Goal: Task Accomplishment & Management: Use online tool/utility

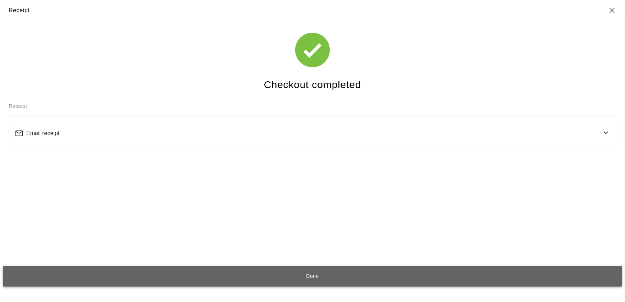
click at [240, 272] on button "Done" at bounding box center [312, 276] width 619 height 21
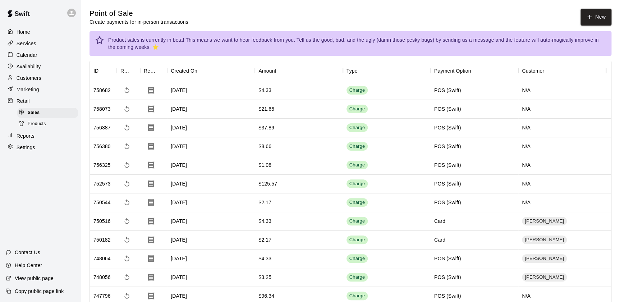
click at [27, 59] on p "Calendar" at bounding box center [27, 54] width 21 height 7
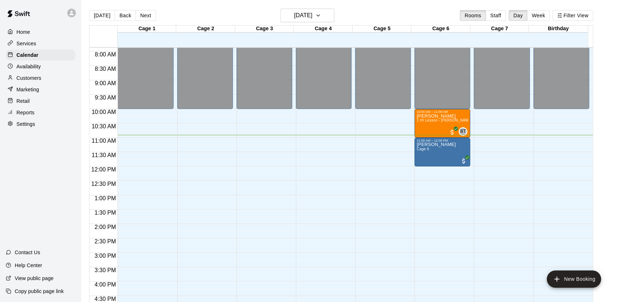
scroll to position [226, 0]
click at [13, 27] on div "Home" at bounding box center [40, 32] width 69 height 11
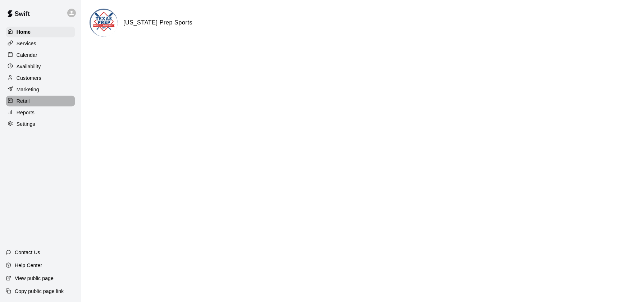
click at [22, 99] on div "Retail" at bounding box center [40, 101] width 69 height 11
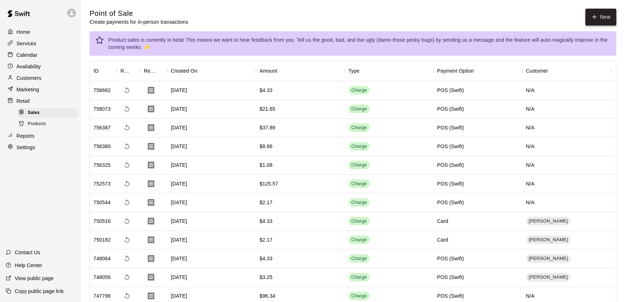
click at [585, 12] on button "New" at bounding box center [600, 17] width 31 height 17
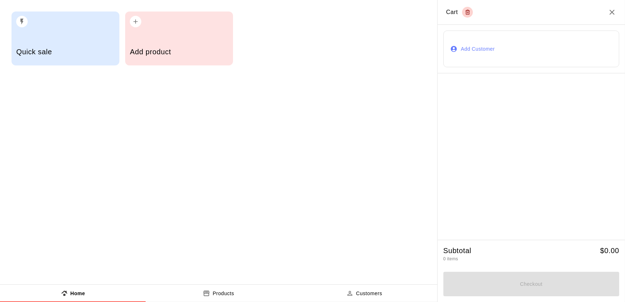
click at [584, 12] on h2 "Cart" at bounding box center [531, 12] width 187 height 25
click at [198, 18] on div "button" at bounding box center [179, 20] width 98 height 16
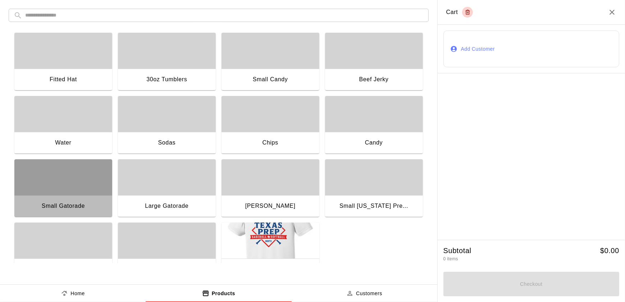
click at [64, 183] on div "button" at bounding box center [63, 177] width 98 height 36
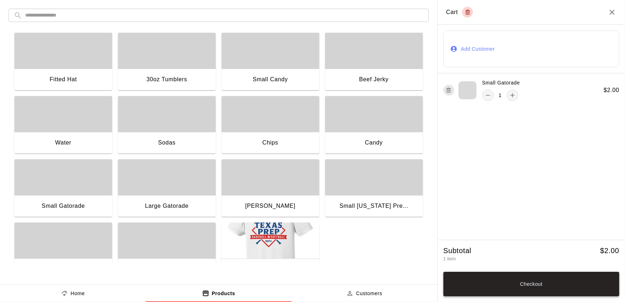
click at [538, 273] on button "Checkout" at bounding box center [531, 284] width 176 height 24
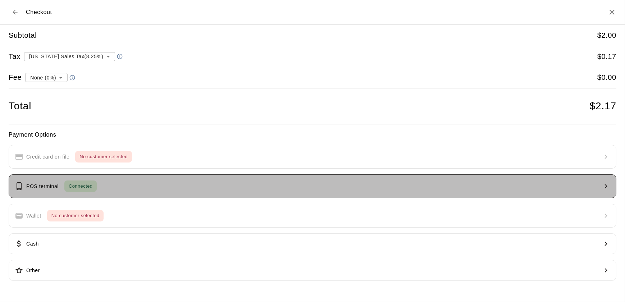
click at [110, 183] on button "POS terminal Connected" at bounding box center [313, 186] width 608 height 24
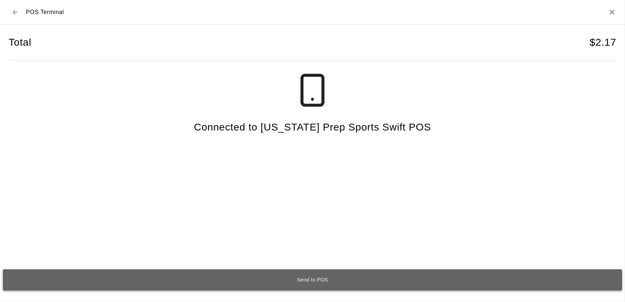
click at [279, 278] on button "Send to POS" at bounding box center [312, 279] width 619 height 21
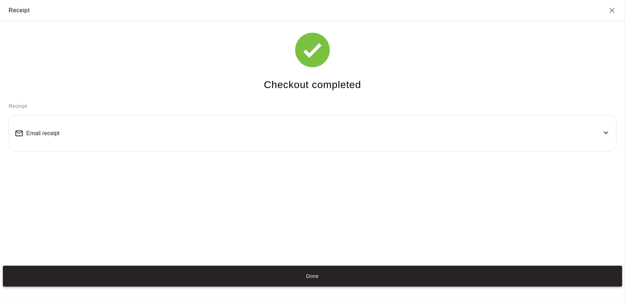
click at [279, 278] on button "Done" at bounding box center [312, 276] width 619 height 21
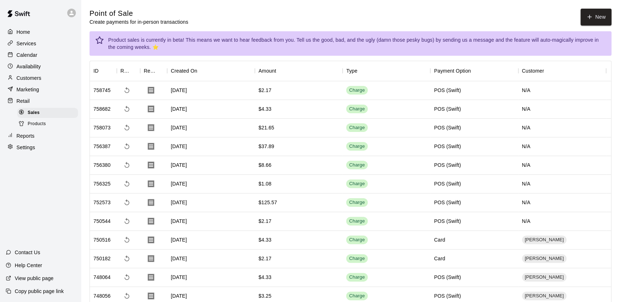
click at [32, 53] on p "Calendar" at bounding box center [27, 54] width 21 height 7
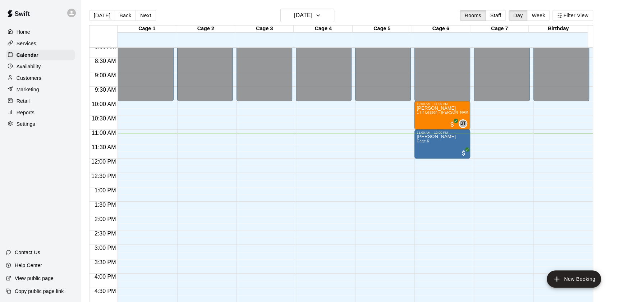
scroll to position [234, 0]
click at [147, 16] on button "Next" at bounding box center [146, 15] width 20 height 11
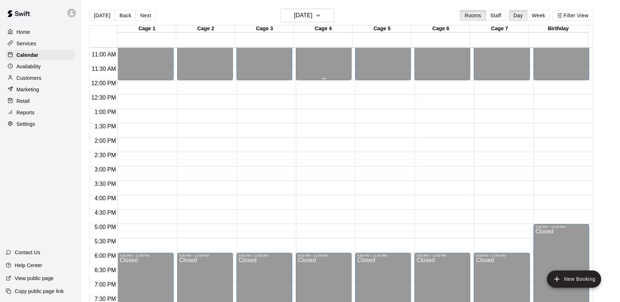
scroll to position [313, 0]
click at [144, 13] on button "Next" at bounding box center [146, 15] width 20 height 11
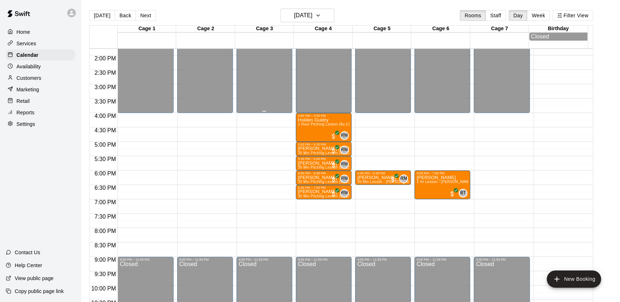
scroll to position [400, 0]
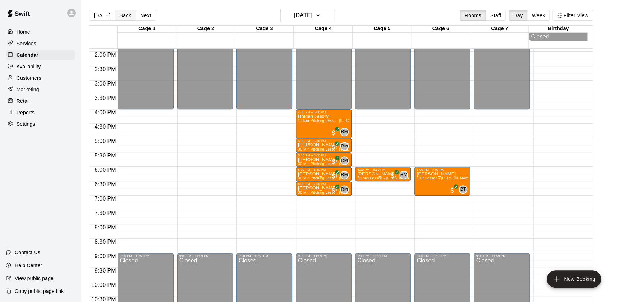
click at [124, 16] on button "Back" at bounding box center [125, 15] width 21 height 11
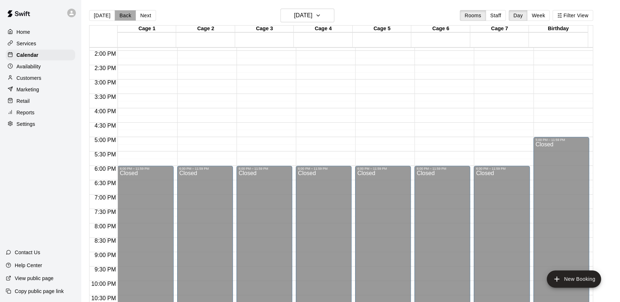
click at [124, 16] on button "Back" at bounding box center [125, 15] width 21 height 11
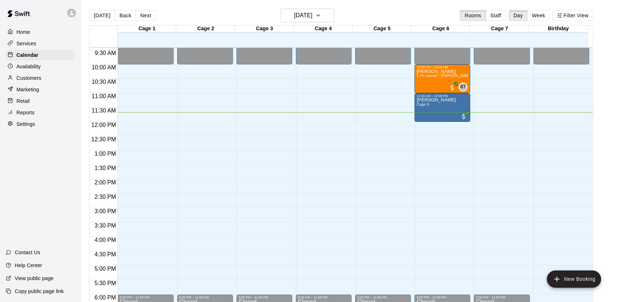
scroll to position [273, 0]
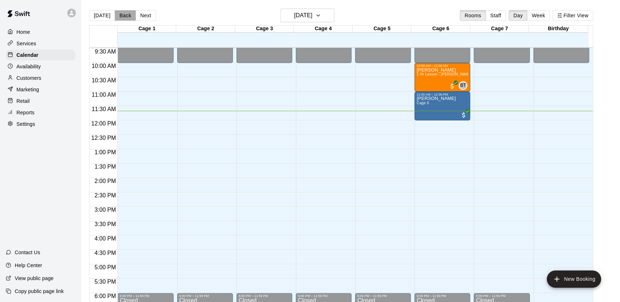
click at [121, 14] on button "Back" at bounding box center [125, 15] width 21 height 11
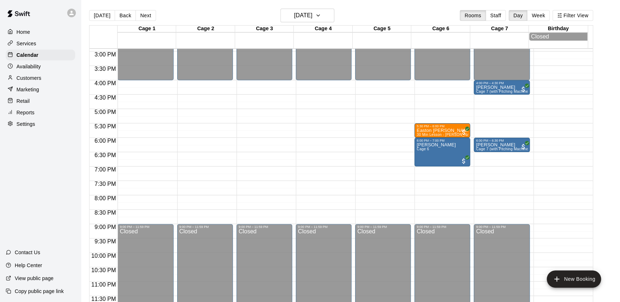
scroll to position [429, 0]
click at [143, 12] on button "Next" at bounding box center [146, 15] width 20 height 11
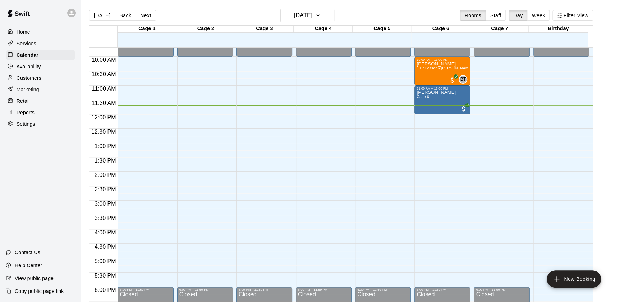
scroll to position [279, 0]
click at [592, 189] on div at bounding box center [563, 189] width 59 height 7
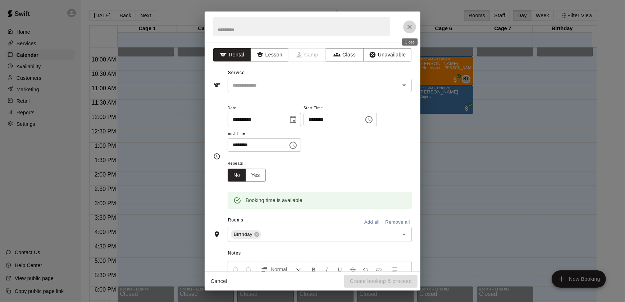
click at [412, 25] on icon "Close" at bounding box center [409, 26] width 7 height 7
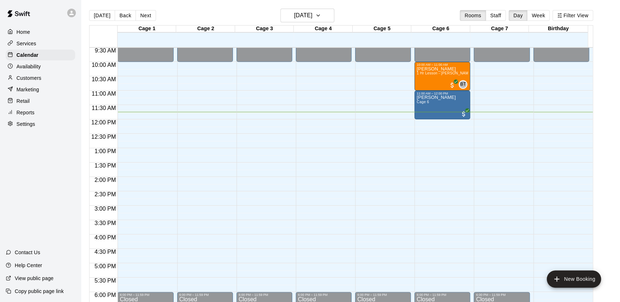
scroll to position [279, 0]
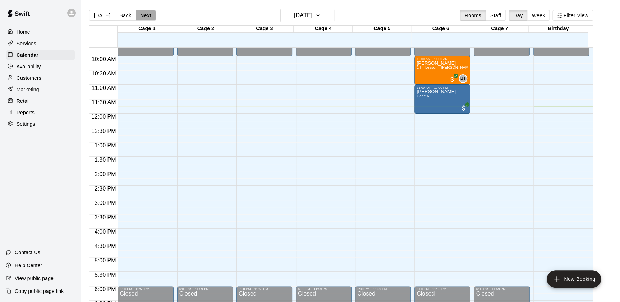
click at [142, 12] on button "Next" at bounding box center [146, 15] width 20 height 11
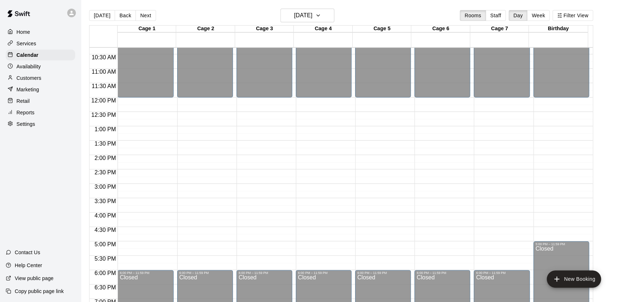
scroll to position [296, 0]
click at [122, 15] on button "Back" at bounding box center [125, 15] width 21 height 11
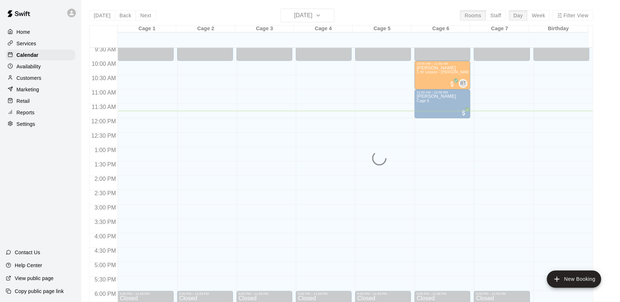
scroll to position [274, 0]
